Goal: Information Seeking & Learning: Compare options

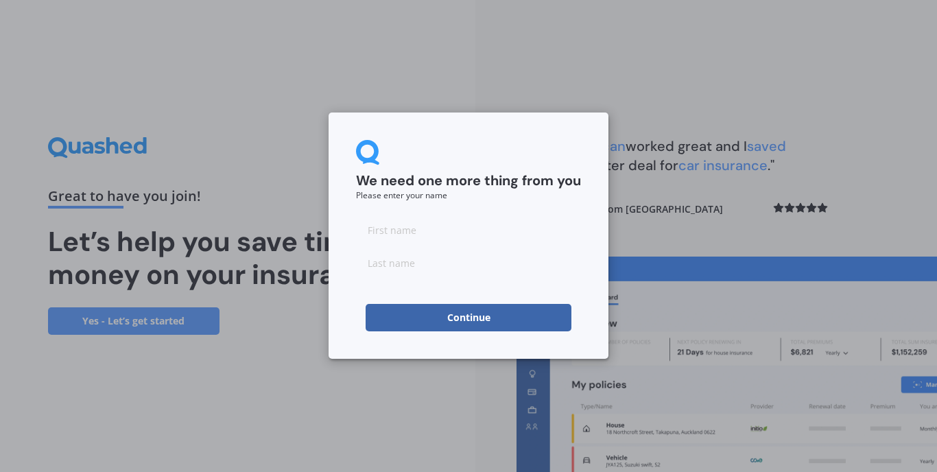
click at [422, 234] on input at bounding box center [468, 229] width 225 height 27
type input "[PERSON_NAME]"
drag, startPoint x: 488, startPoint y: 334, endPoint x: 482, endPoint y: 314, distance: 20.8
click at [482, 314] on button "Continue" at bounding box center [469, 317] width 206 height 27
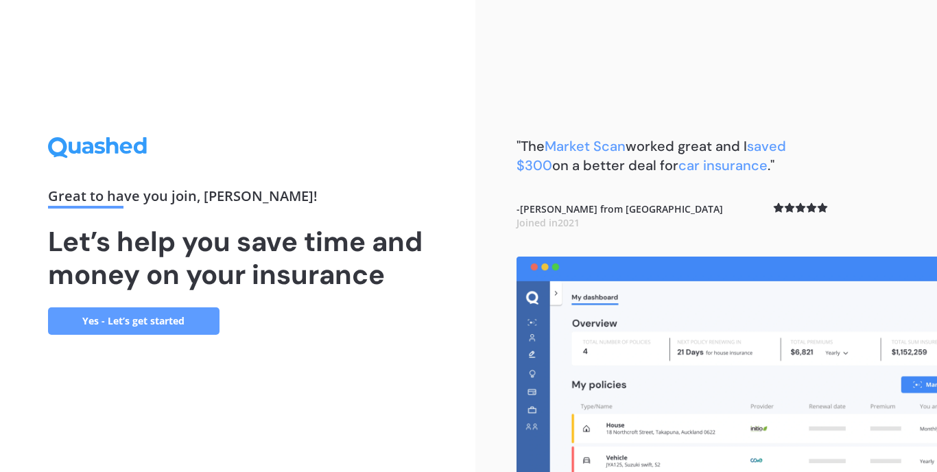
click at [138, 333] on link "Yes - Let’s get started" at bounding box center [133, 320] width 171 height 27
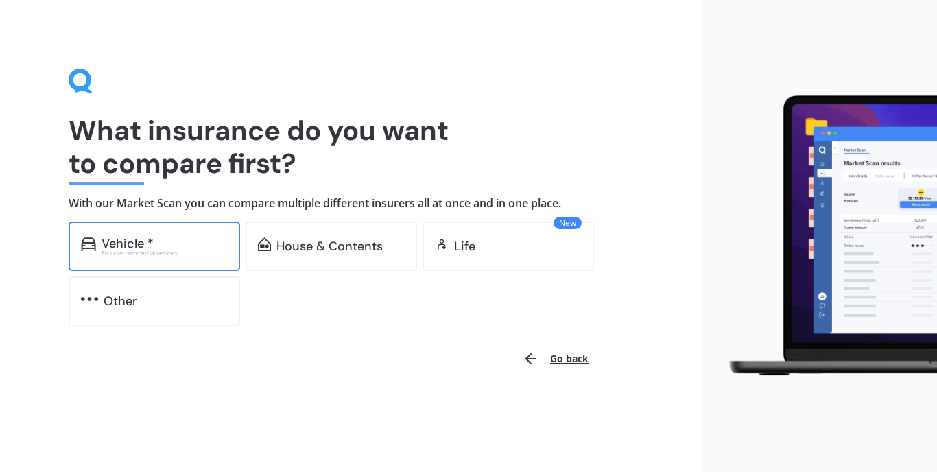
click at [180, 264] on div "Vehicle * Excludes commercial vehicles" at bounding box center [154, 246] width 171 height 49
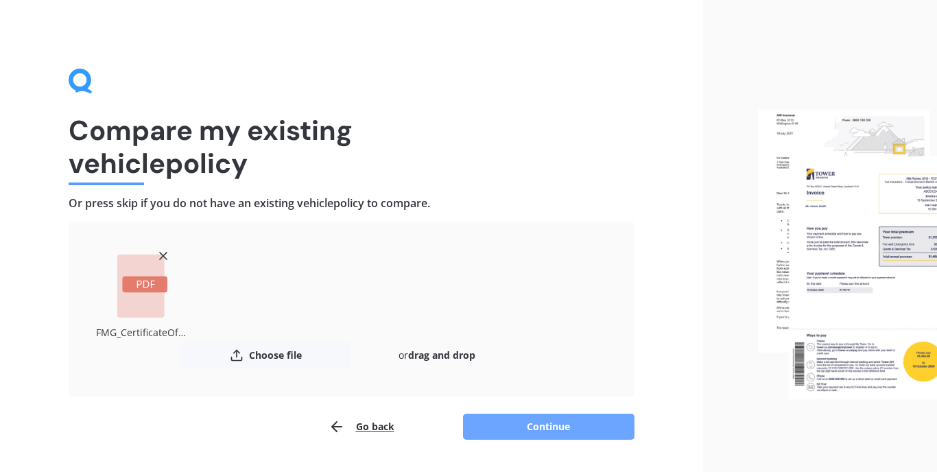
click at [536, 425] on button "Continue" at bounding box center [548, 427] width 171 height 26
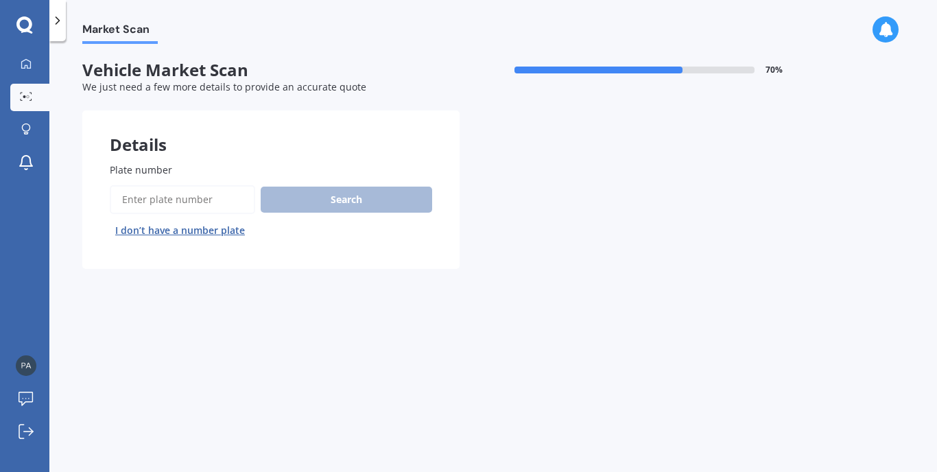
click at [188, 195] on input "Plate number" at bounding box center [182, 199] width 145 height 29
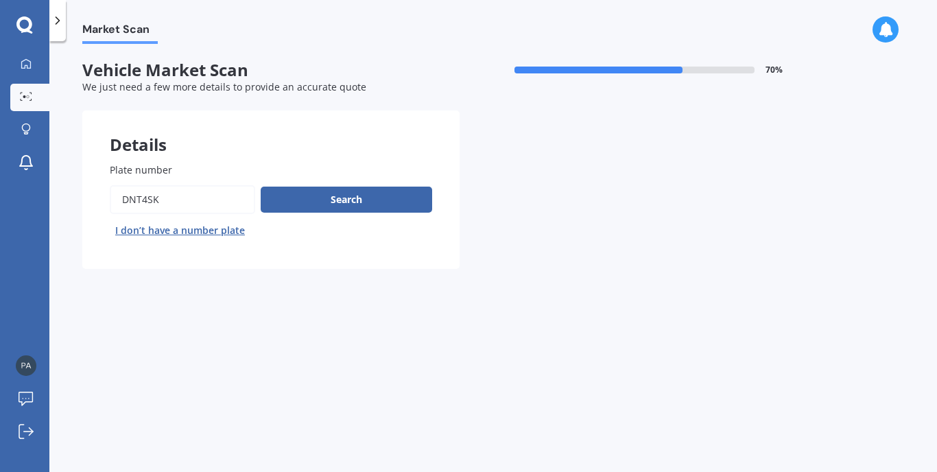
type input "dnt4sk"
click at [0, 0] on button "Next" at bounding box center [0, 0] width 0 height 0
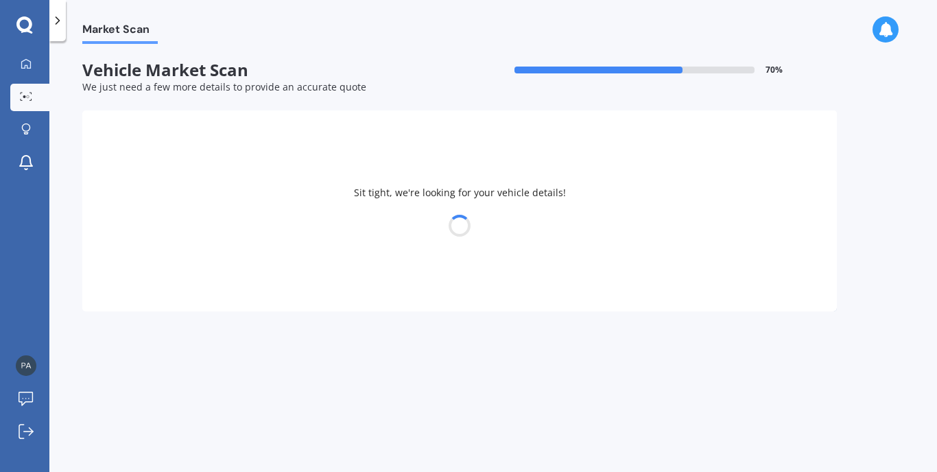
select select "MITSUBISHI"
select select "OUTLANDER"
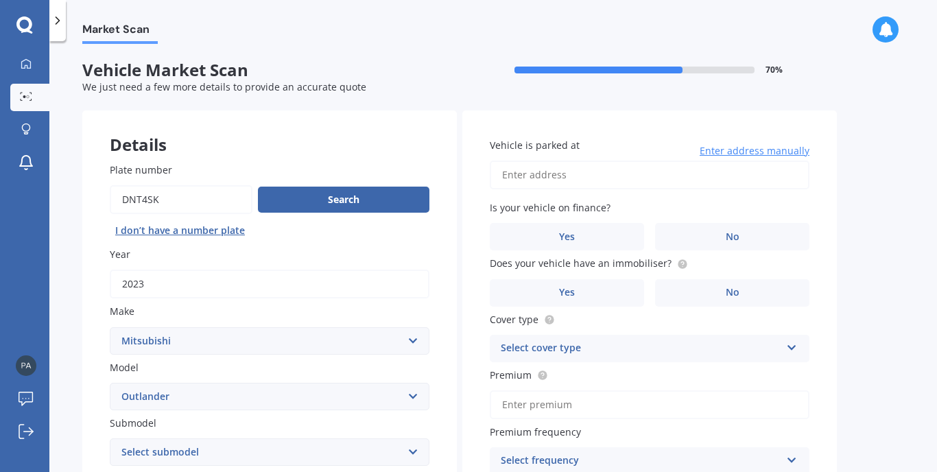
click at [220, 438] on select "Select submodel" at bounding box center [270, 451] width 320 height 27
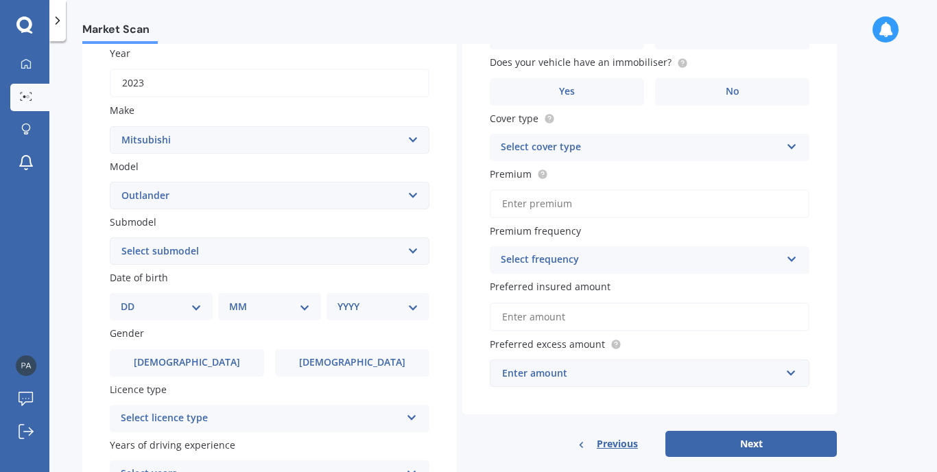
click at [412, 192] on select "Select model 380 Airtrek Aspire ASX [PERSON_NAME] Challenger Challenger Diesel …" at bounding box center [270, 195] width 320 height 27
click at [399, 243] on select "Select submodel (All other) 2.4 Litre Station Wagon 3.0 Litre AWD 3.0 VRX Auto …" at bounding box center [270, 250] width 320 height 27
select select "PHEV PETROL/HYBRID"
click at [189, 311] on div "DD 01 02 03 04 05 06 07 08 09 10 11 12 13 14 15 16 17 18 19 20 21 22 23 24 25 2…" at bounding box center [161, 306] width 103 height 27
select select "01"
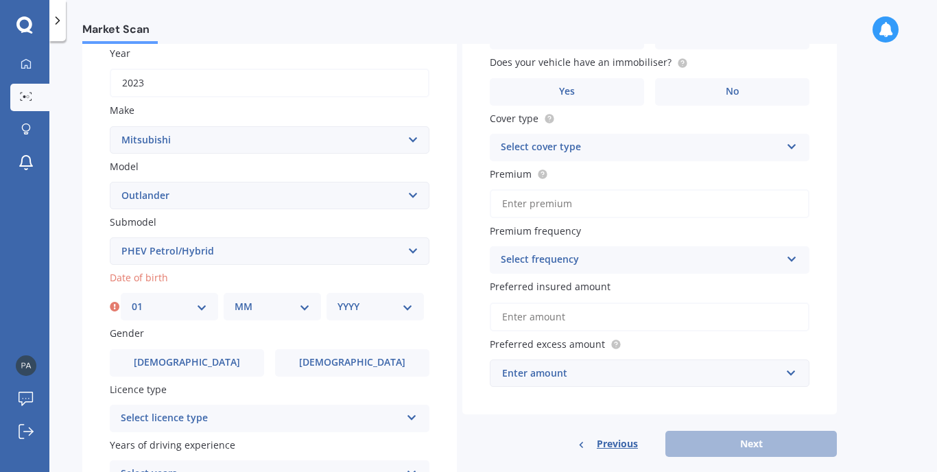
select select "11"
click at [359, 318] on div "Plate number Search I don’t have a number plate Year [DATE] Make Select make AC…" at bounding box center [269, 252] width 374 height 637
select select "1997"
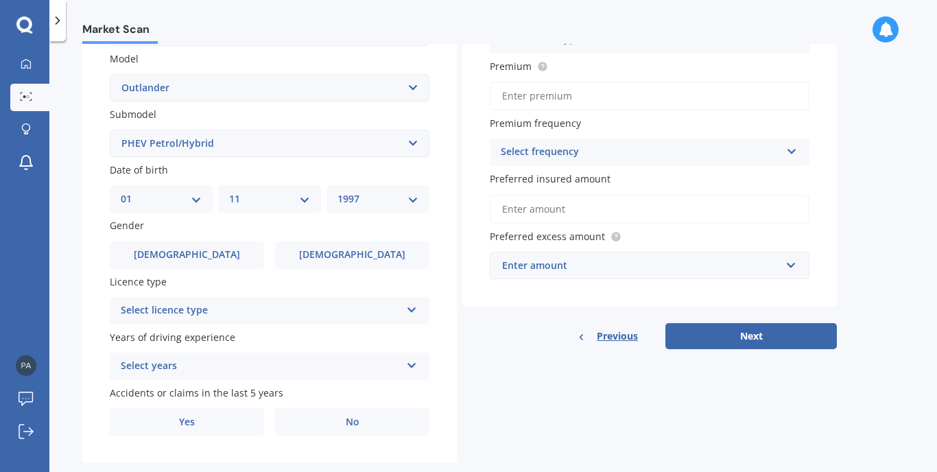
scroll to position [323, 0]
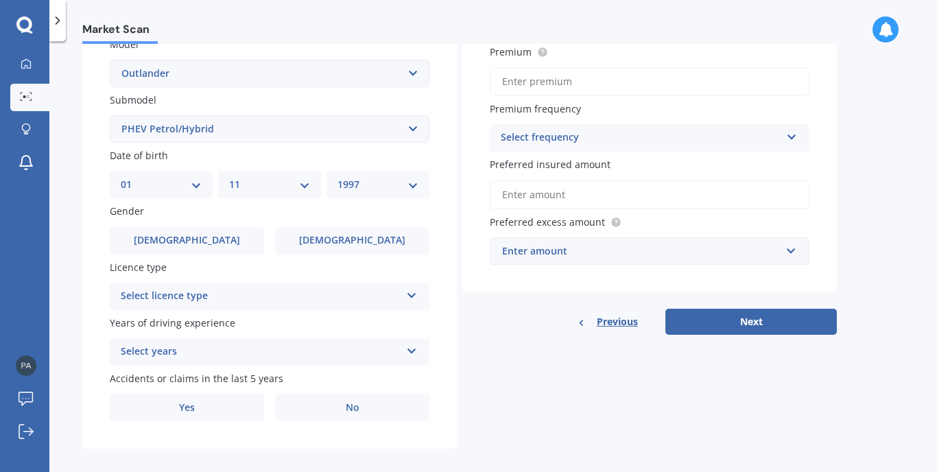
click at [309, 301] on div "Select licence type NZ Full NZ Restricted NZ Learners [GEOGRAPHIC_DATA] [GEOGRA…" at bounding box center [270, 296] width 320 height 27
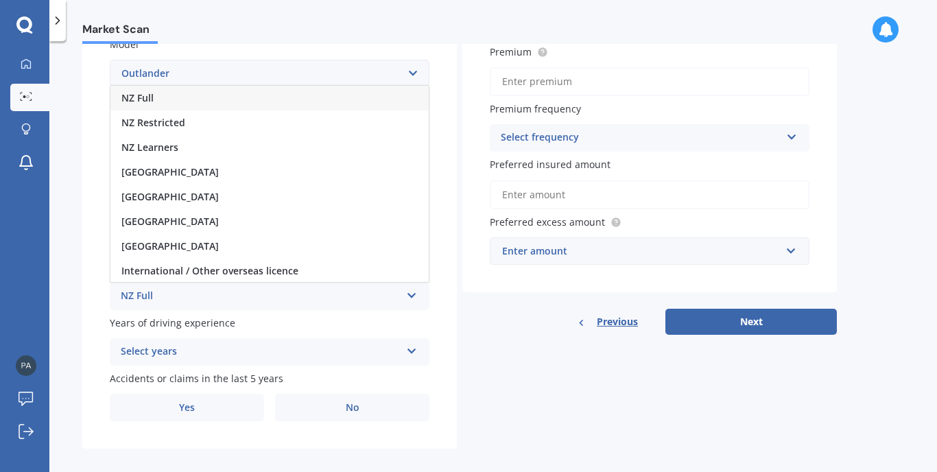
click at [372, 100] on div "NZ Full" at bounding box center [269, 98] width 318 height 25
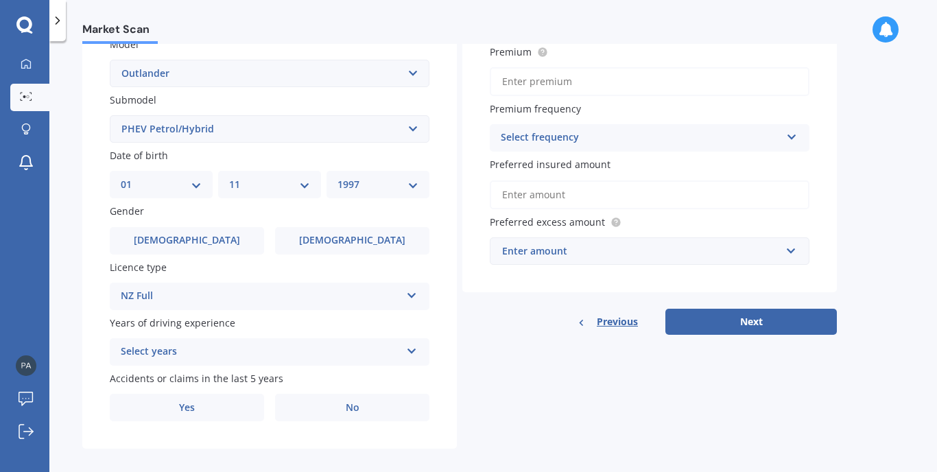
click at [246, 345] on div "Select years" at bounding box center [261, 352] width 280 height 16
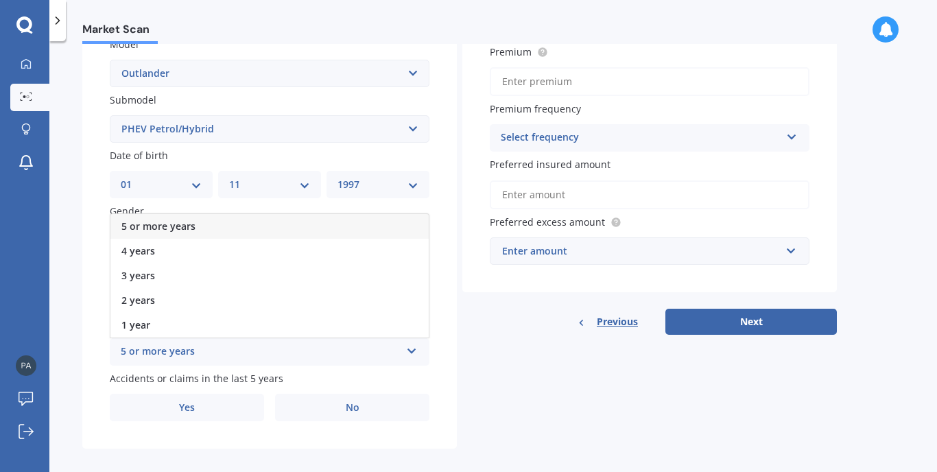
click at [270, 226] on div "5 or more years" at bounding box center [269, 226] width 318 height 25
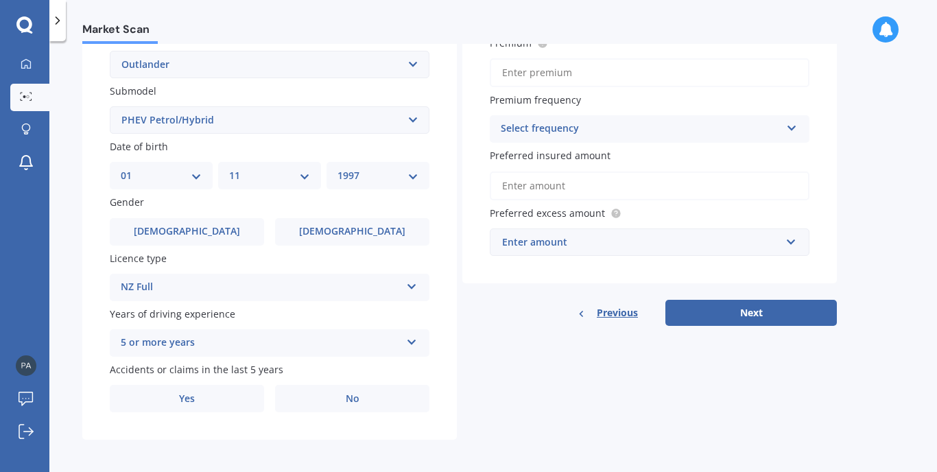
scroll to position [331, 0]
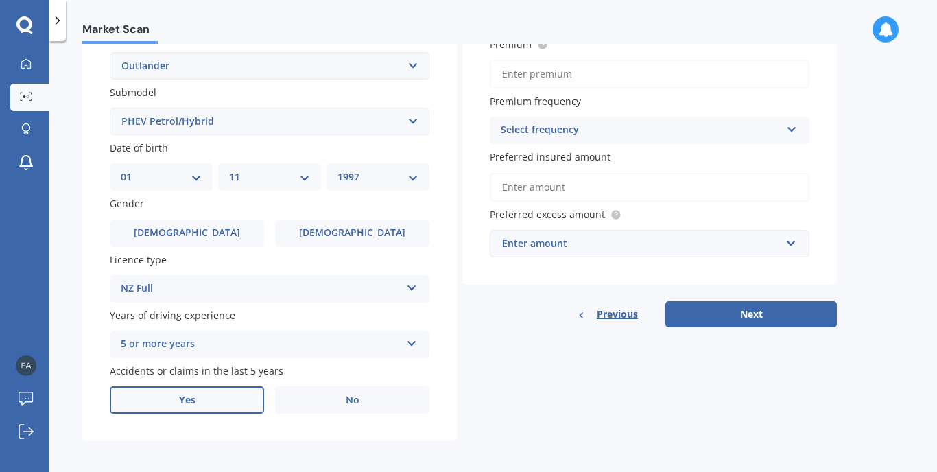
click at [237, 388] on label "Yes" at bounding box center [187, 399] width 154 height 27
click at [0, 0] on input "Yes" at bounding box center [0, 0] width 0 height 0
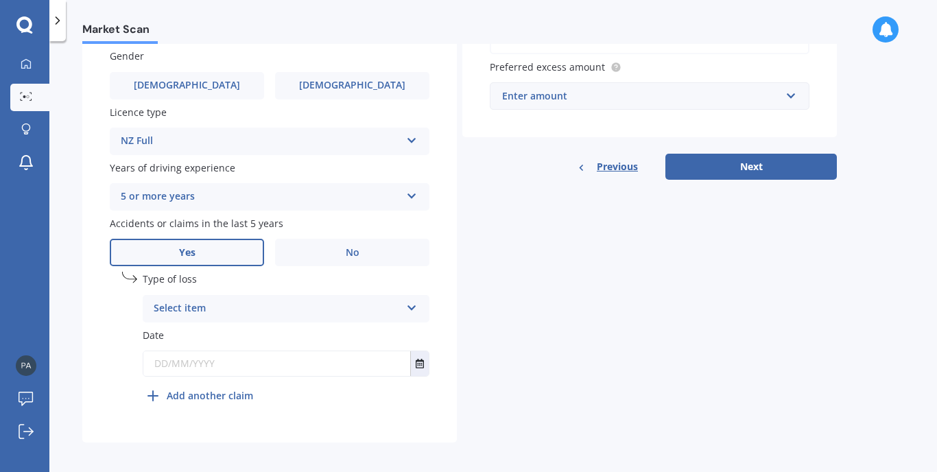
scroll to position [477, 0]
click at [390, 302] on div "Select item" at bounding box center [277, 309] width 247 height 16
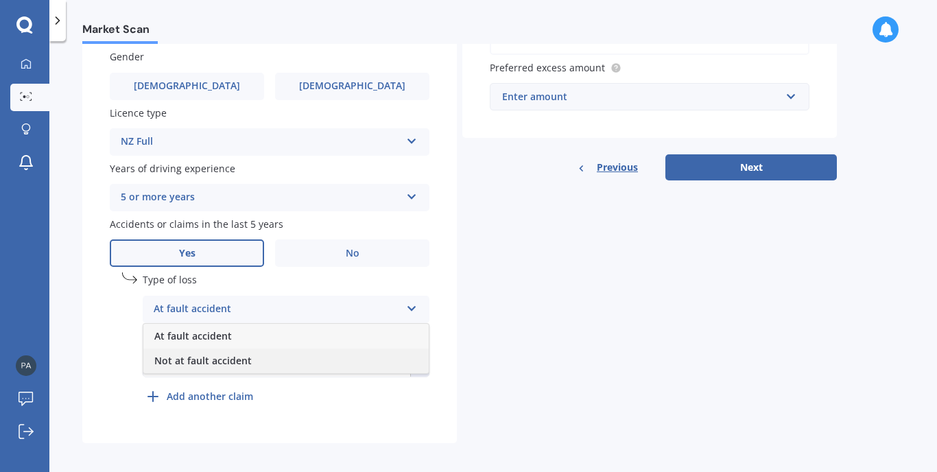
click at [372, 359] on div "Not at fault accident" at bounding box center [285, 360] width 285 height 25
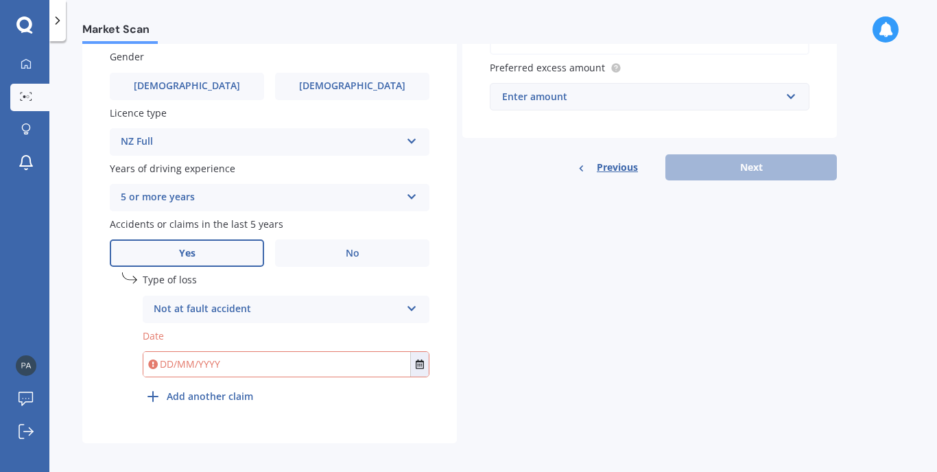
click at [315, 355] on input "text" at bounding box center [276, 364] width 267 height 25
click at [217, 423] on div "Plate number Search I don’t have a number plate Year [DATE] Make Select make AC…" at bounding box center [269, 50] width 374 height 785
type input "[DATE]"
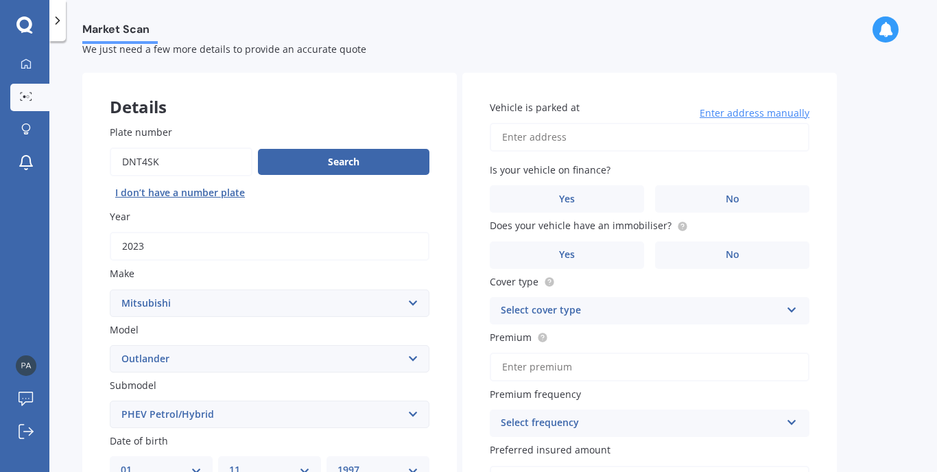
scroll to position [36, 0]
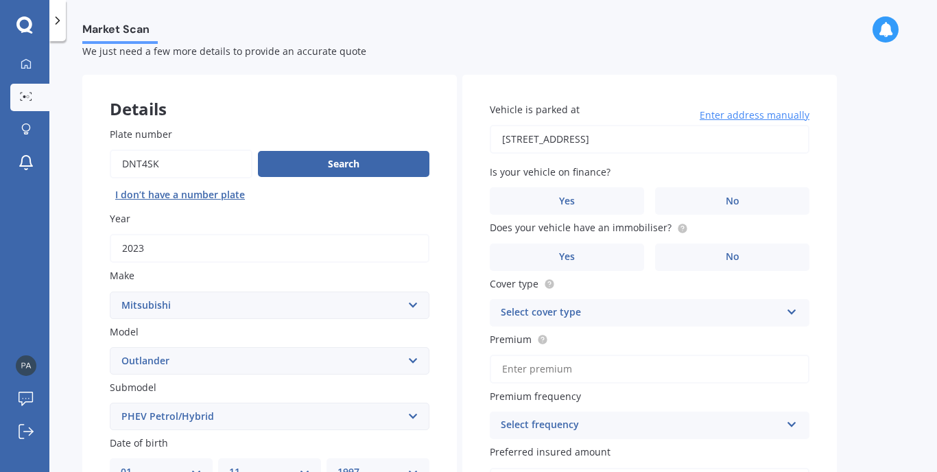
type input "[STREET_ADDRESS]"
click at [669, 193] on label "No" at bounding box center [732, 200] width 154 height 27
click at [0, 0] on input "No" at bounding box center [0, 0] width 0 height 0
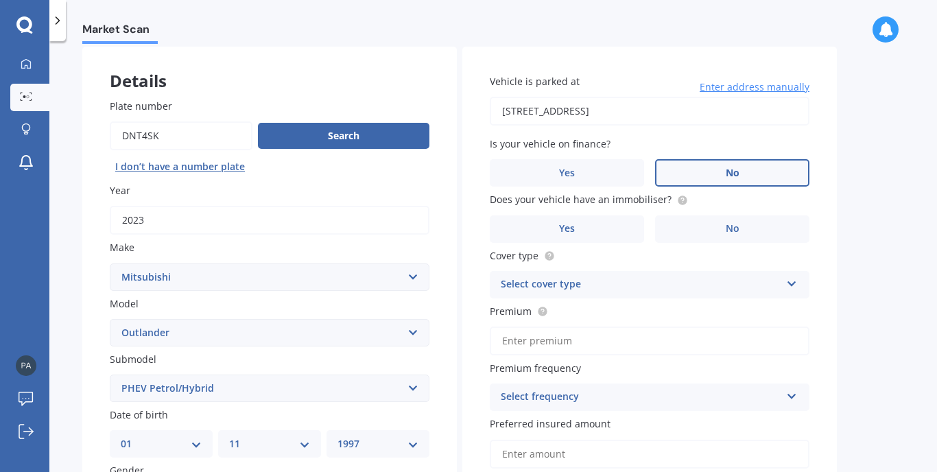
scroll to position [67, 0]
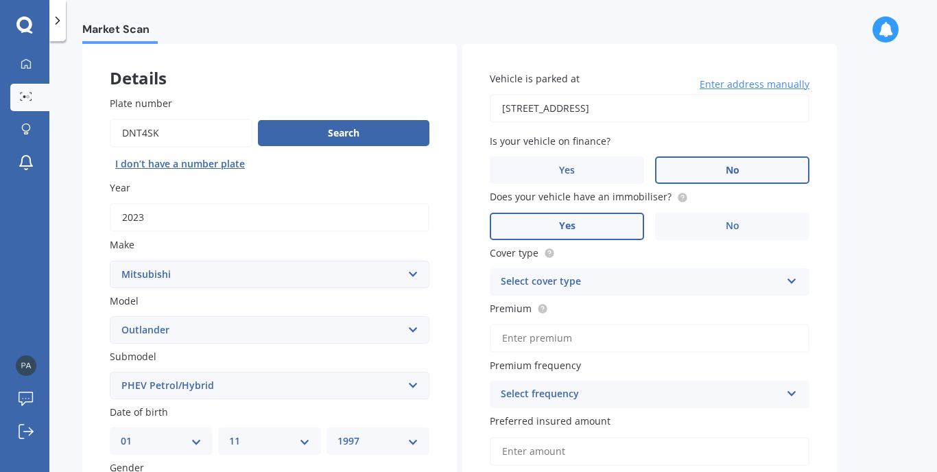
click at [630, 213] on label "Yes" at bounding box center [567, 226] width 154 height 27
click at [0, 0] on input "Yes" at bounding box center [0, 0] width 0 height 0
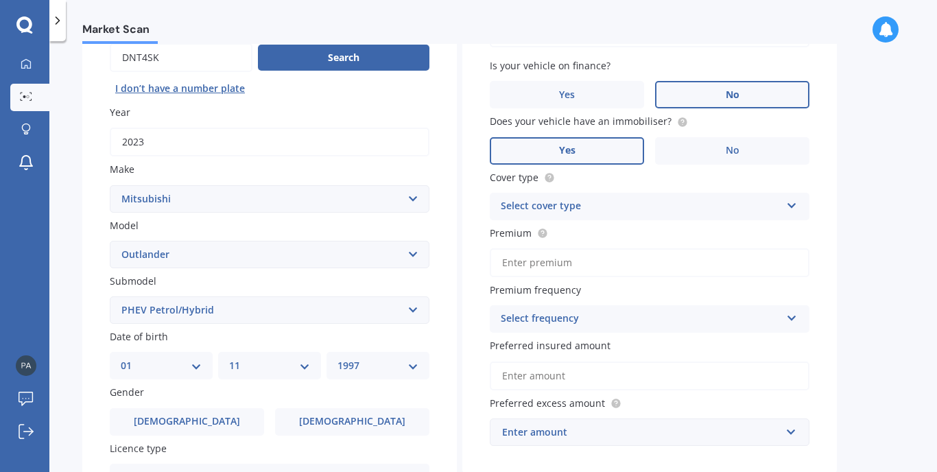
scroll to position [149, 0]
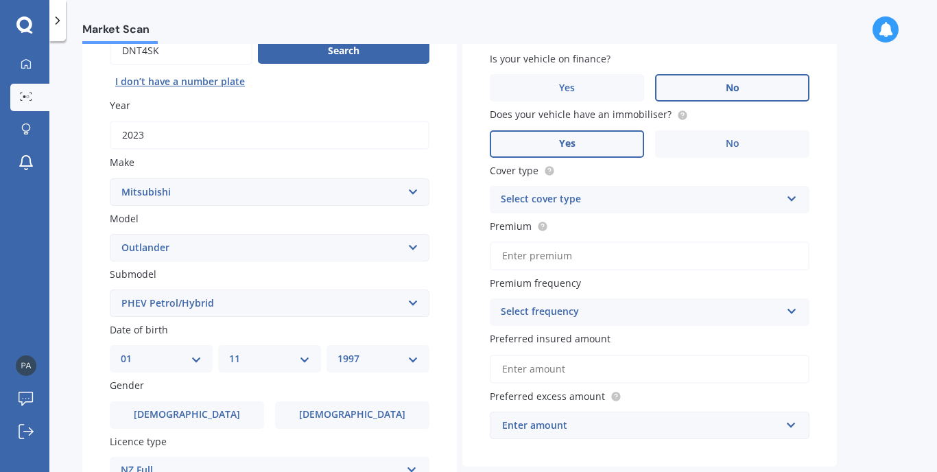
click at [663, 191] on div "Select cover type" at bounding box center [641, 199] width 280 height 16
click at [652, 229] on div "Comprehensive" at bounding box center [649, 226] width 318 height 25
click at [644, 262] on input "Premium" at bounding box center [650, 255] width 320 height 29
click at [540, 325] on div "Vehicle is parked at [STREET_ADDRESS] Enter address manually Is your vehicle on…" at bounding box center [649, 214] width 374 height 505
click at [552, 312] on div "Select frequency" at bounding box center [641, 312] width 280 height 16
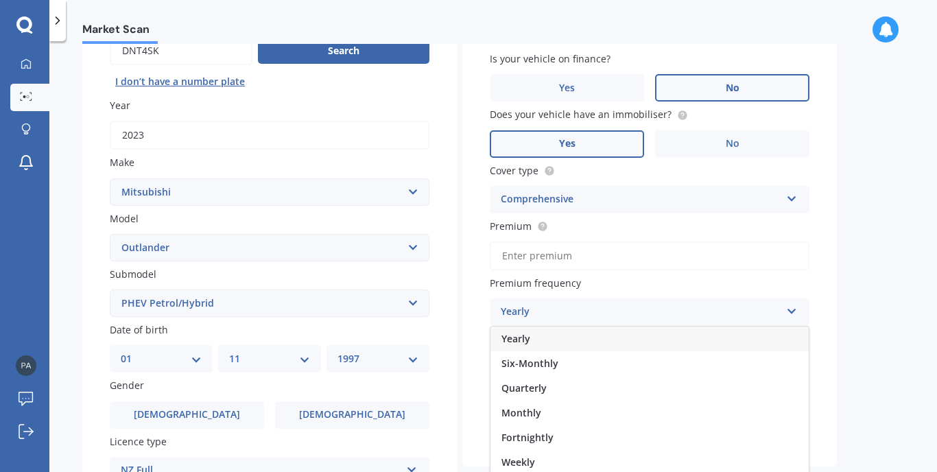
click at [554, 340] on div "Yearly" at bounding box center [649, 338] width 318 height 25
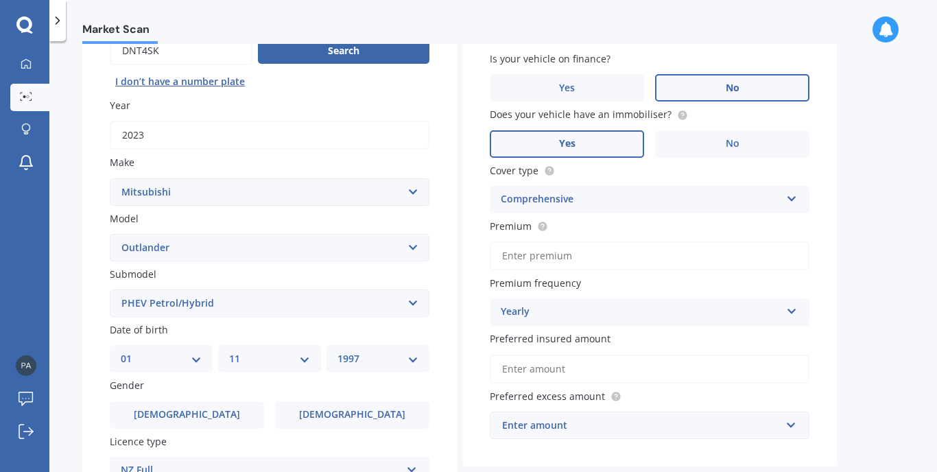
click at [560, 257] on input "Premium" at bounding box center [650, 255] width 320 height 29
paste input "$1,670.55"
type input "$1,670.55"
click at [594, 355] on input "Preferred insured amount" at bounding box center [650, 369] width 320 height 29
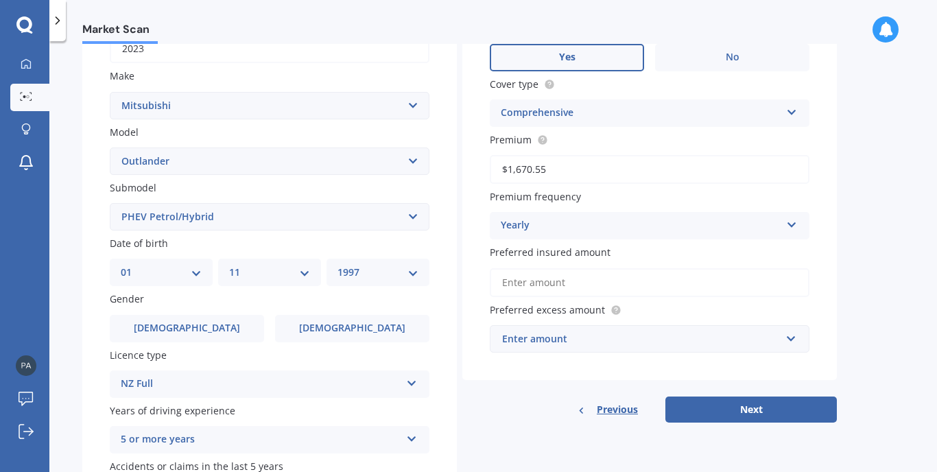
scroll to position [269, 0]
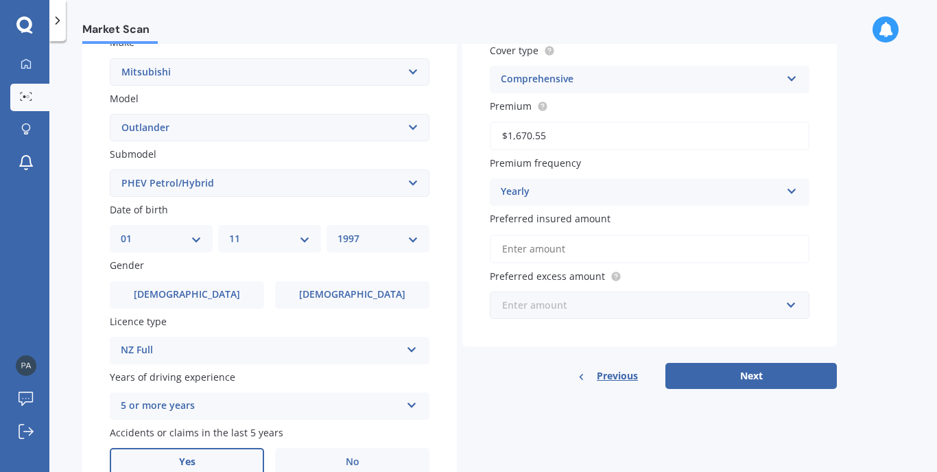
click at [598, 313] on input "text" at bounding box center [644, 305] width 307 height 26
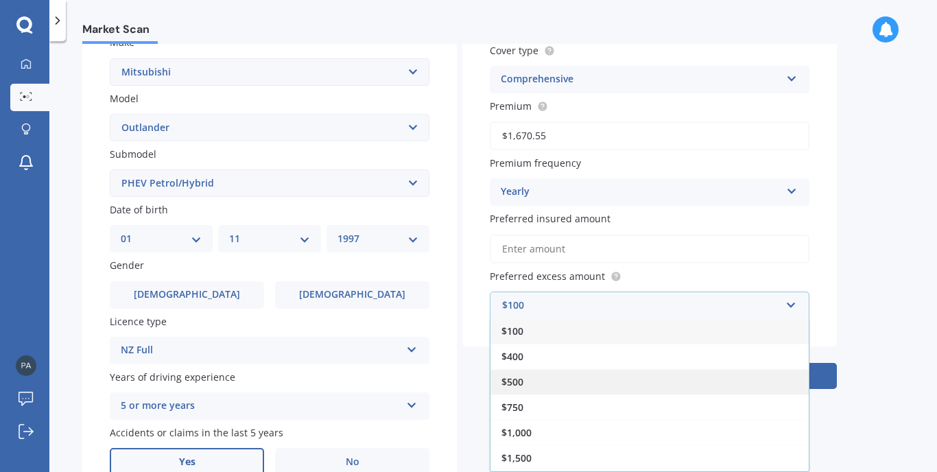
click at [563, 379] on div "$500" at bounding box center [649, 381] width 318 height 25
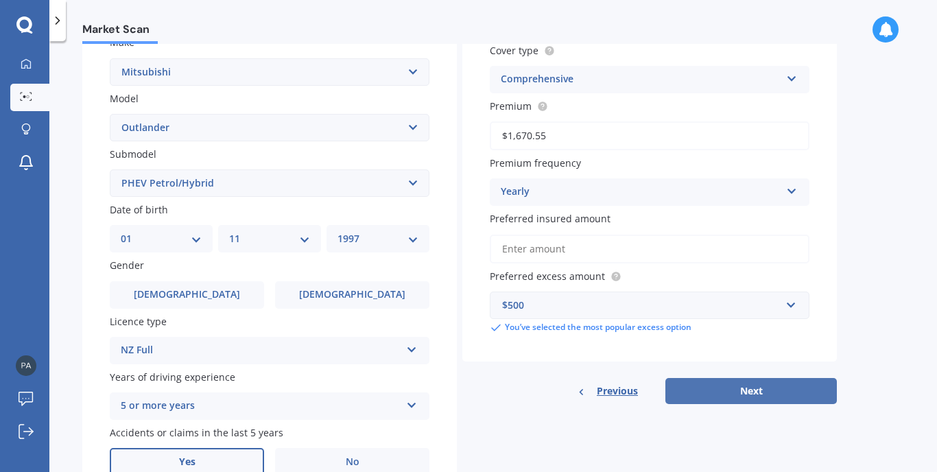
click at [746, 395] on button "Next" at bounding box center [750, 391] width 171 height 26
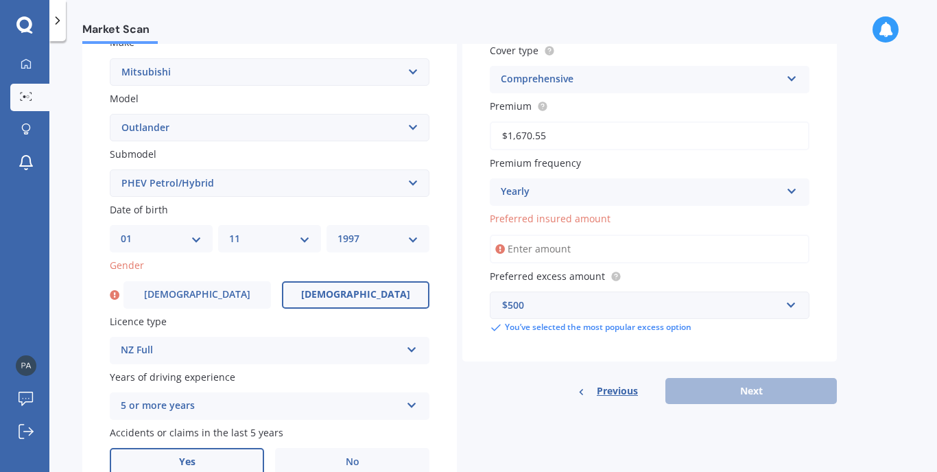
click at [340, 293] on span "[DEMOGRAPHIC_DATA]" at bounding box center [355, 295] width 109 height 12
click at [0, 0] on input "[DEMOGRAPHIC_DATA]" at bounding box center [0, 0] width 0 height 0
click at [576, 238] on input "Preferred insured amount" at bounding box center [650, 249] width 320 height 29
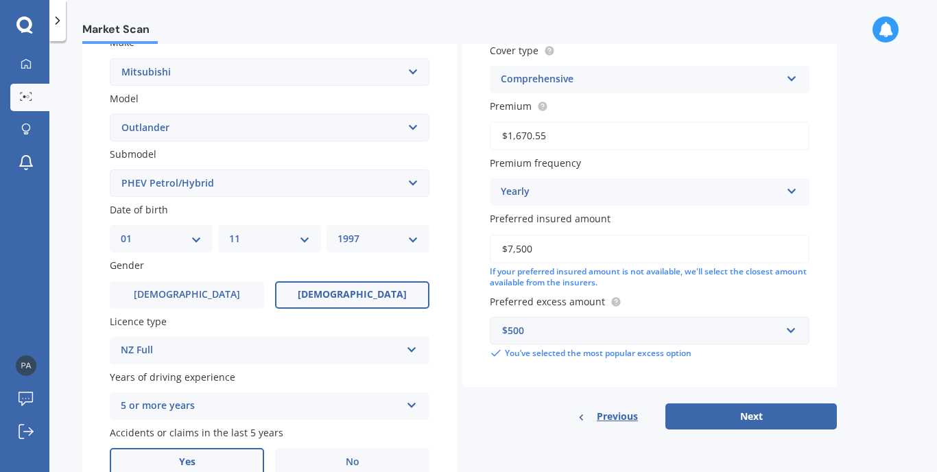
type input "$75,000"
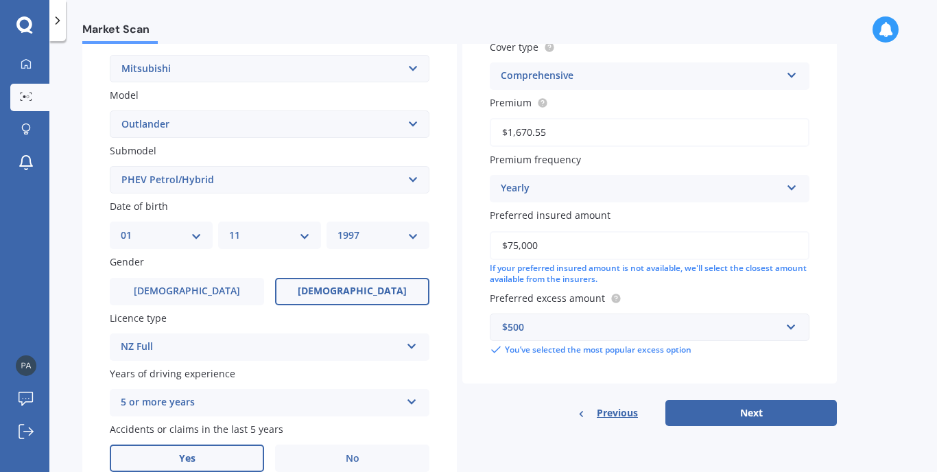
scroll to position [285, 0]
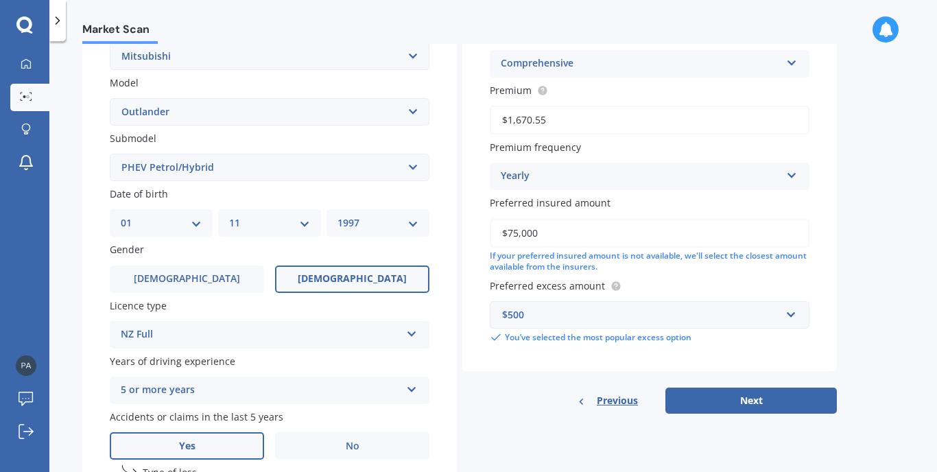
click at [787, 278] on label "Preferred excess amount" at bounding box center [647, 285] width 314 height 14
click at [702, 395] on button "Next" at bounding box center [750, 401] width 171 height 26
select select "01"
select select "11"
select select "1997"
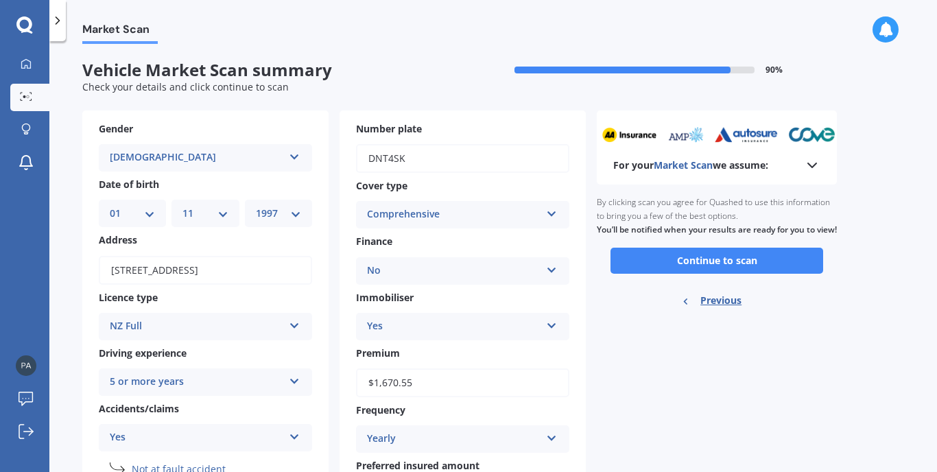
scroll to position [-1, 0]
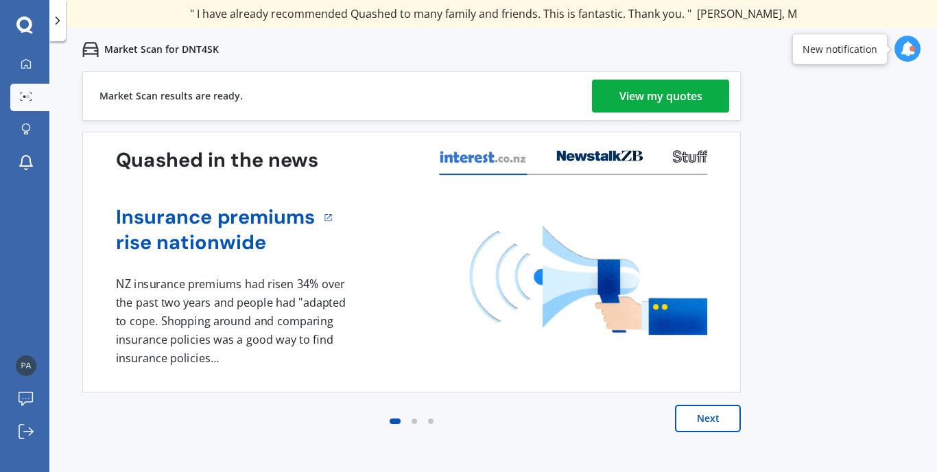
click at [703, 88] on link "View my quotes" at bounding box center [660, 96] width 137 height 33
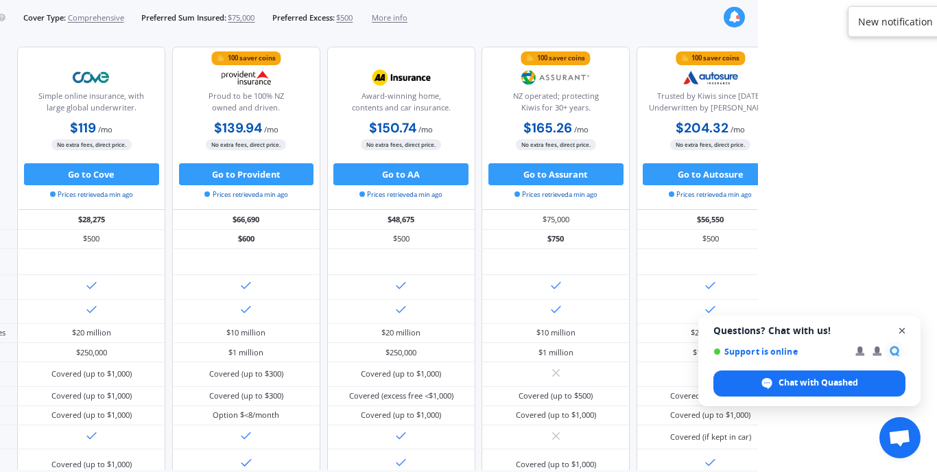
click at [903, 326] on span "Open chat" at bounding box center [902, 330] width 17 height 17
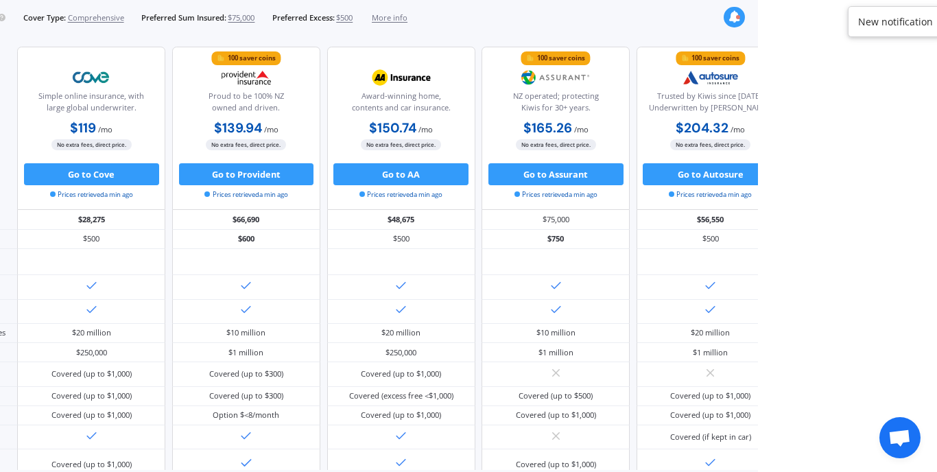
scroll to position [10, 0]
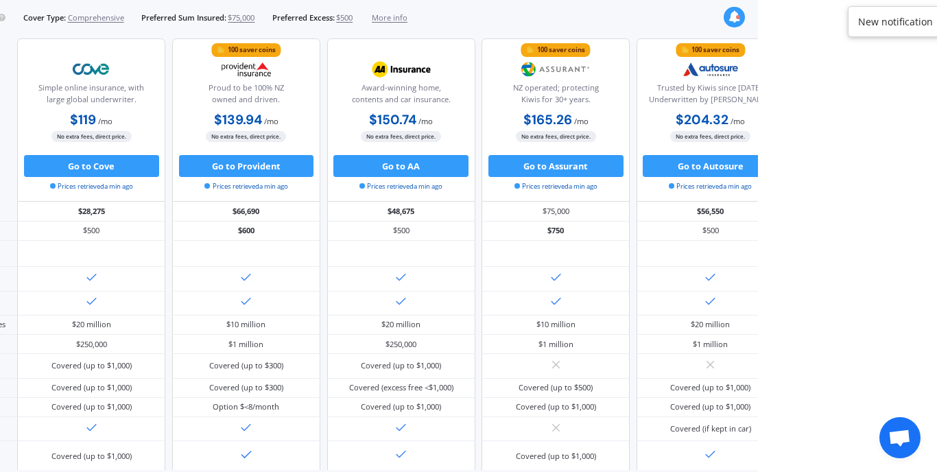
click at [732, 19] on icon at bounding box center [734, 17] width 12 height 12
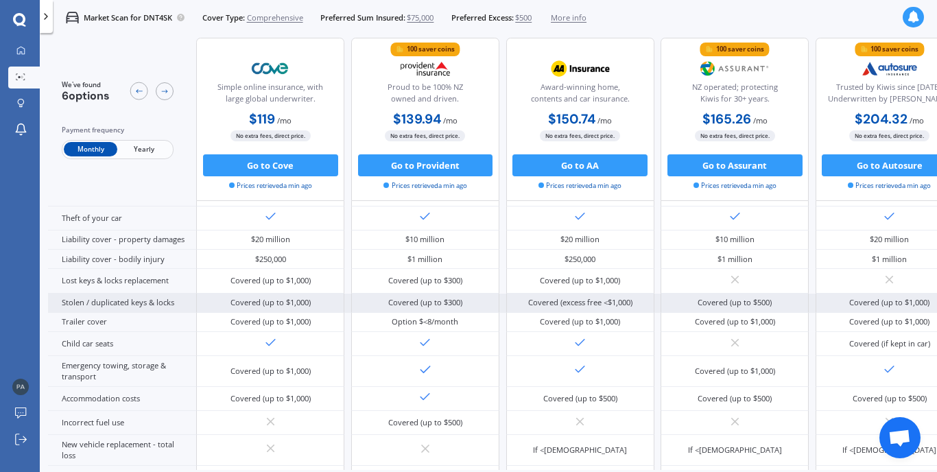
scroll to position [117, 0]
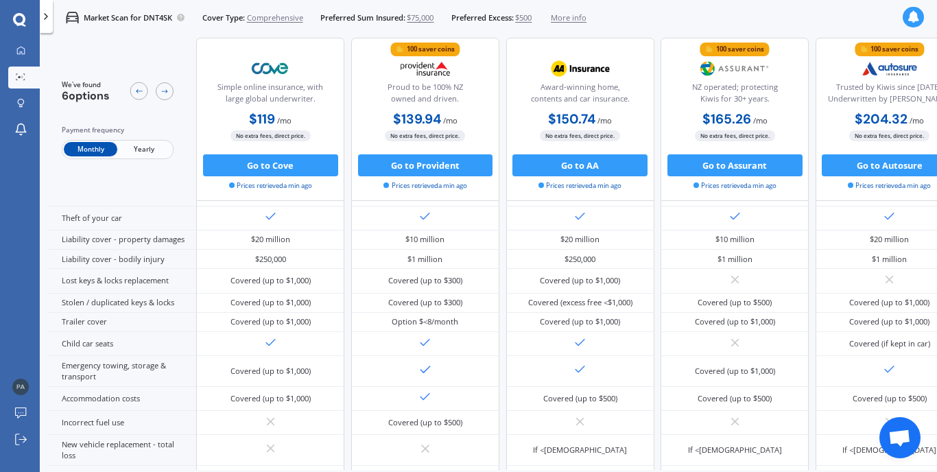
click at [132, 151] on span "Yearly" at bounding box center [143, 150] width 53 height 14
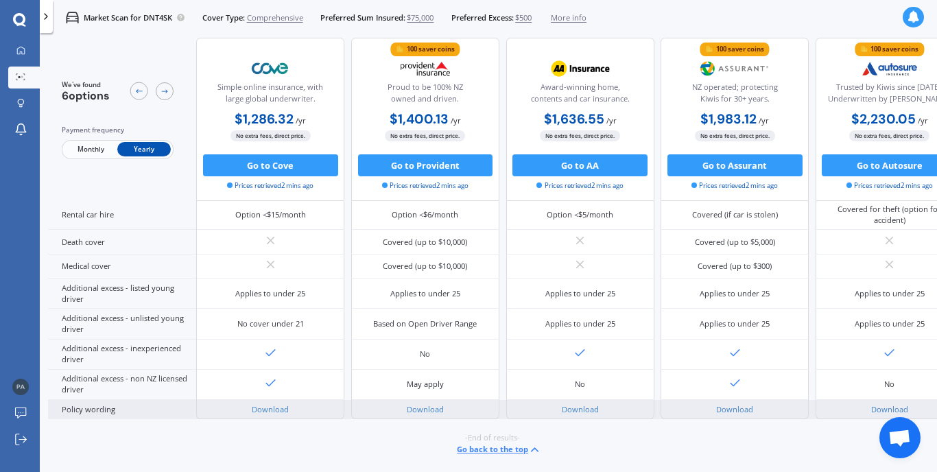
scroll to position [0, 0]
click at [425, 404] on link "Download" at bounding box center [425, 409] width 37 height 10
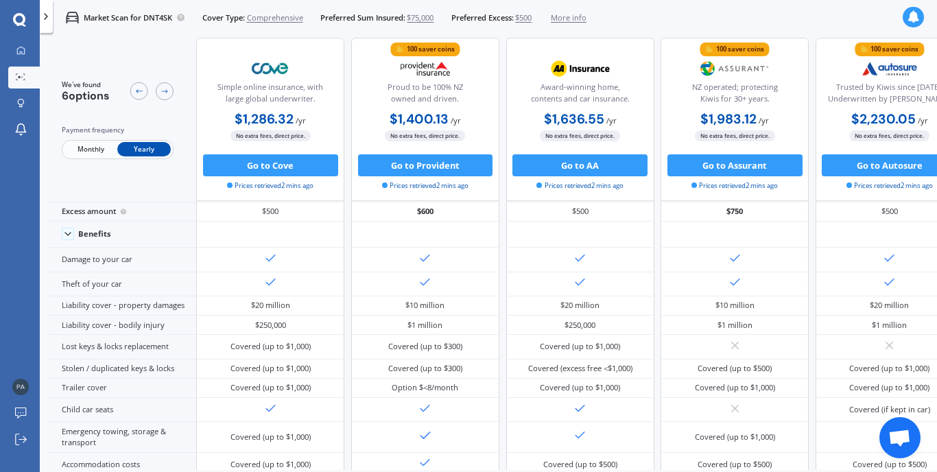
scroll to position [1, 0]
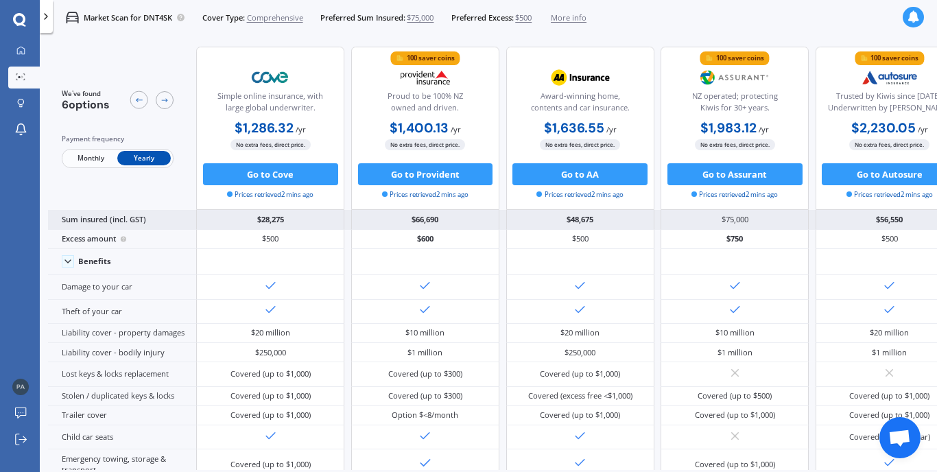
click at [136, 221] on div "Sum insured (incl. GST)" at bounding box center [122, 219] width 148 height 19
click at [260, 225] on div "$28,275" at bounding box center [270, 219] width 148 height 19
